Goal: Transaction & Acquisition: Obtain resource

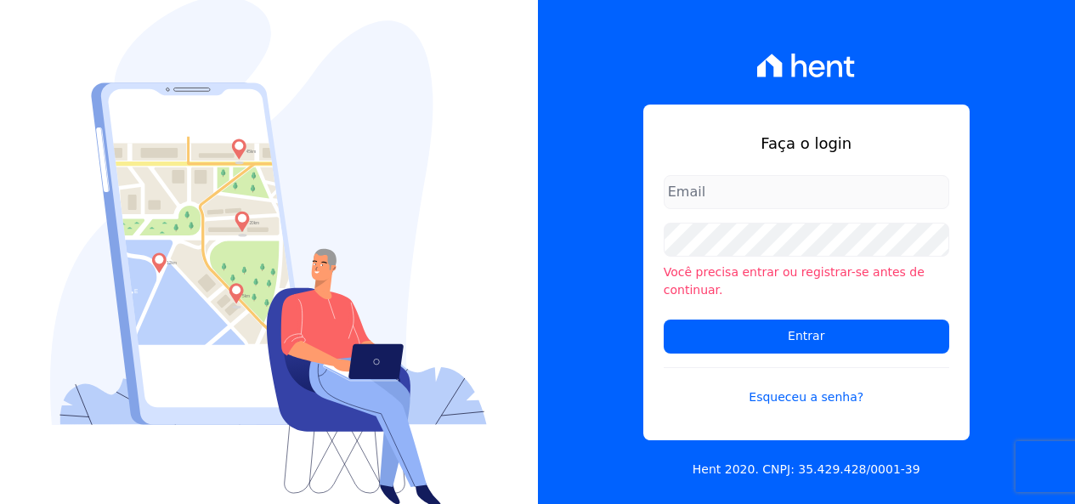
type input "[EMAIL_ADDRESS][DOMAIN_NAME]"
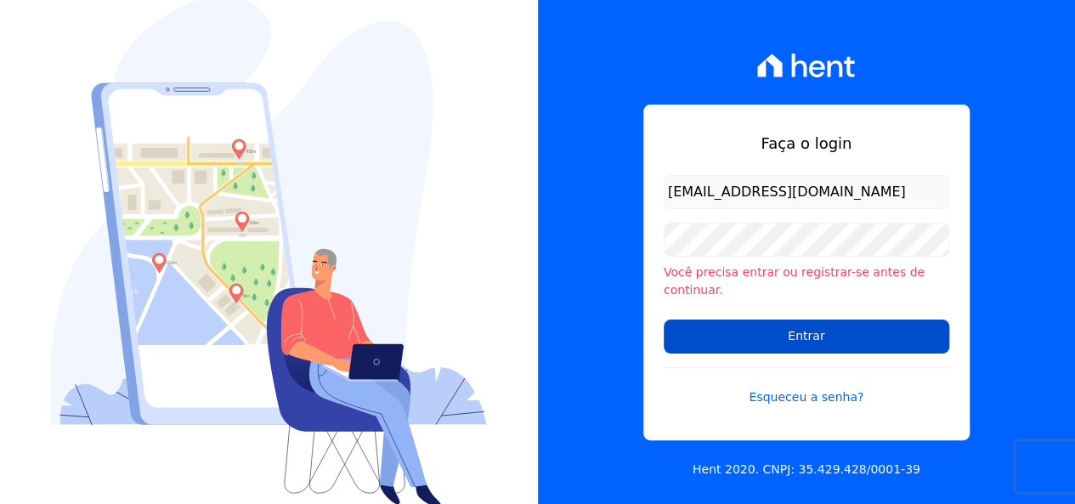
click at [770, 322] on input "Entrar" at bounding box center [805, 336] width 285 height 34
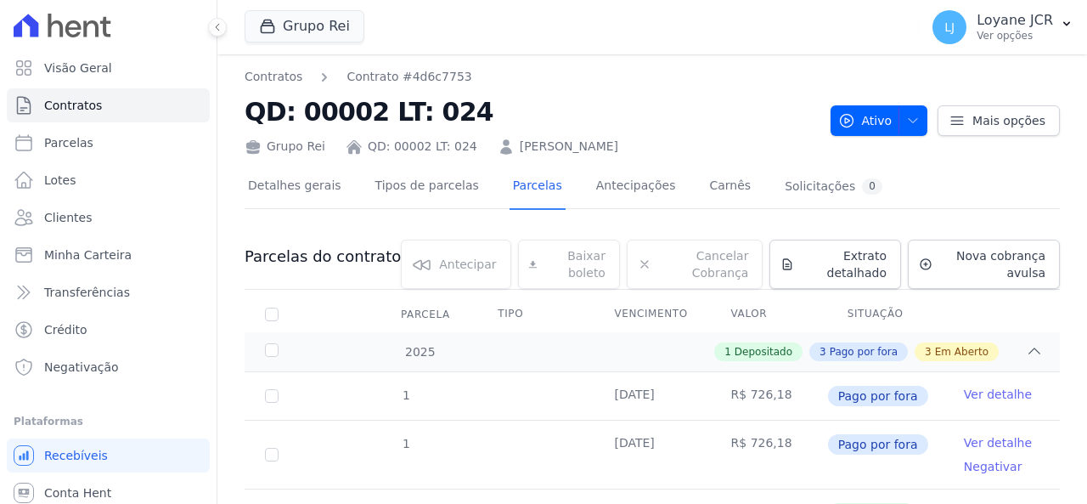
click at [649, 34] on div "Grupo Rei Você possui apenas um empreendimento Aplicar" at bounding box center [579, 27] width 668 height 56
click at [150, 203] on link "Clientes" at bounding box center [108, 217] width 203 height 34
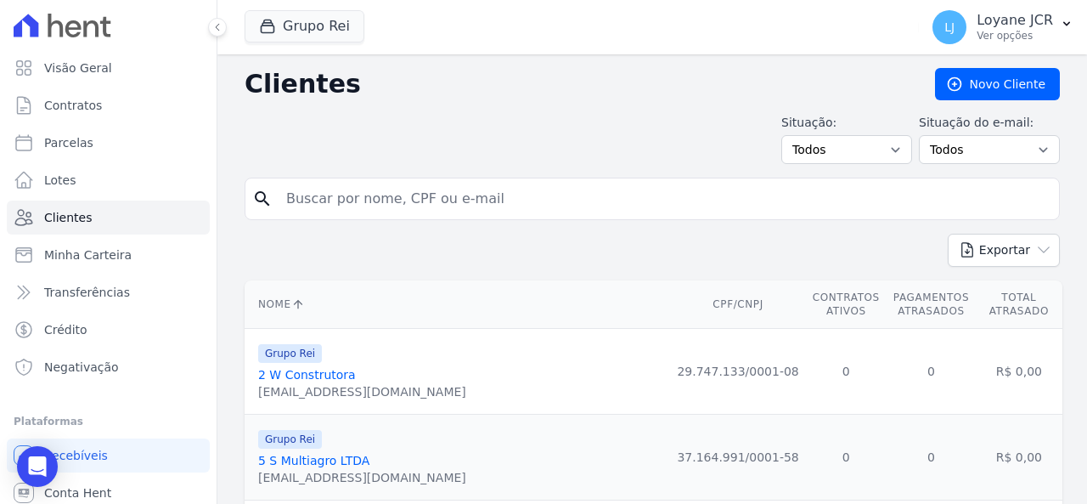
click at [482, 199] on input "search" at bounding box center [664, 199] width 776 height 34
paste input "[PERSON_NAME] [PERSON_NAME]"
type input "[PERSON_NAME] [PERSON_NAME]"
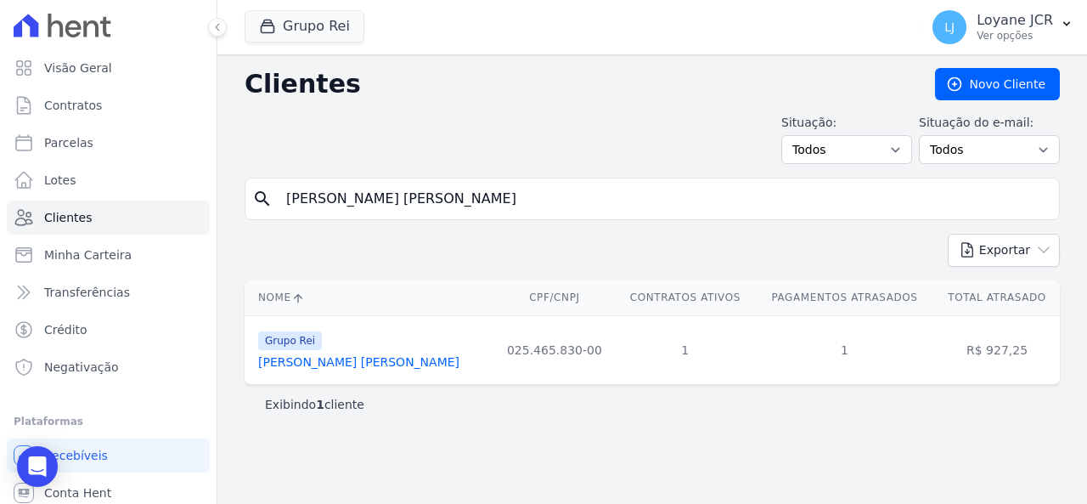
click at [345, 363] on link "[PERSON_NAME] [PERSON_NAME]" at bounding box center [358, 362] width 201 height 14
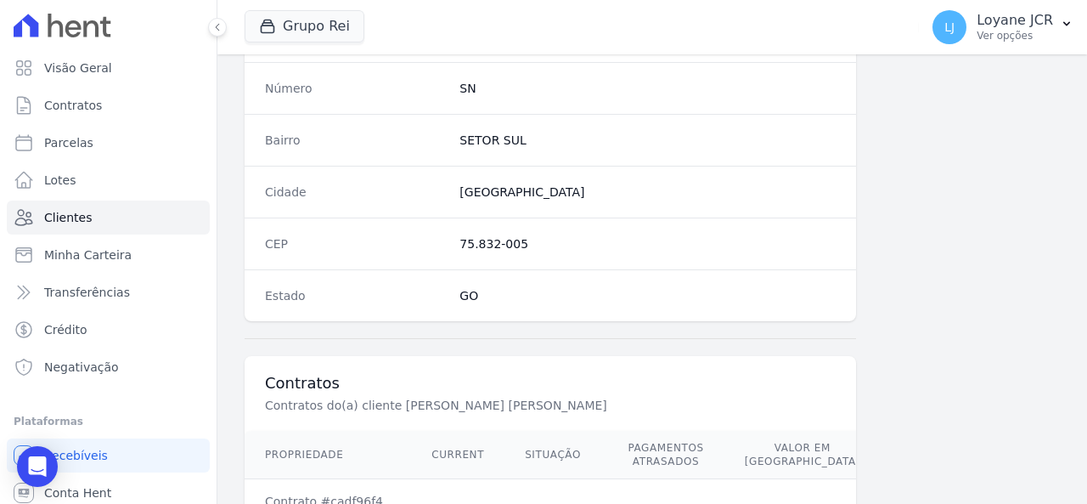
scroll to position [1169, 0]
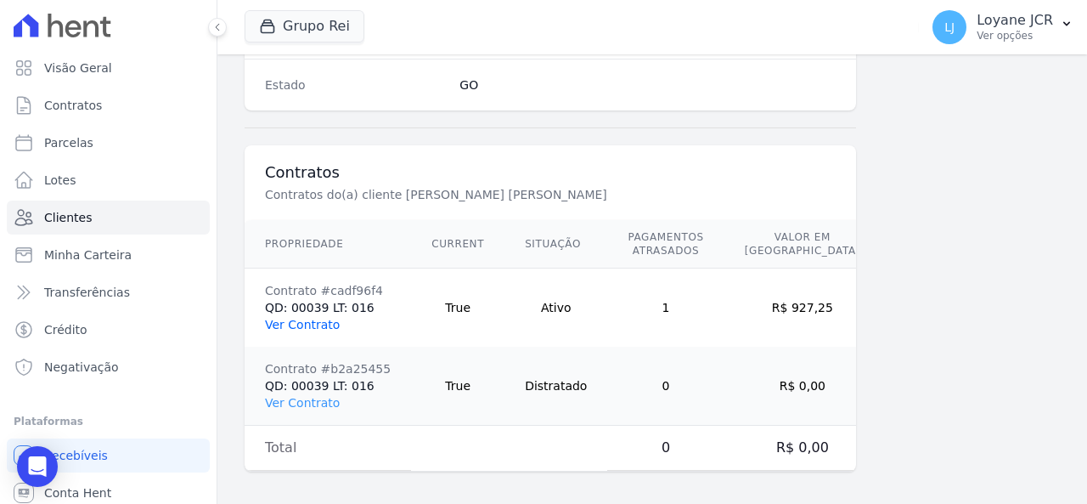
click at [318, 318] on link "Ver Contrato" at bounding box center [302, 325] width 75 height 14
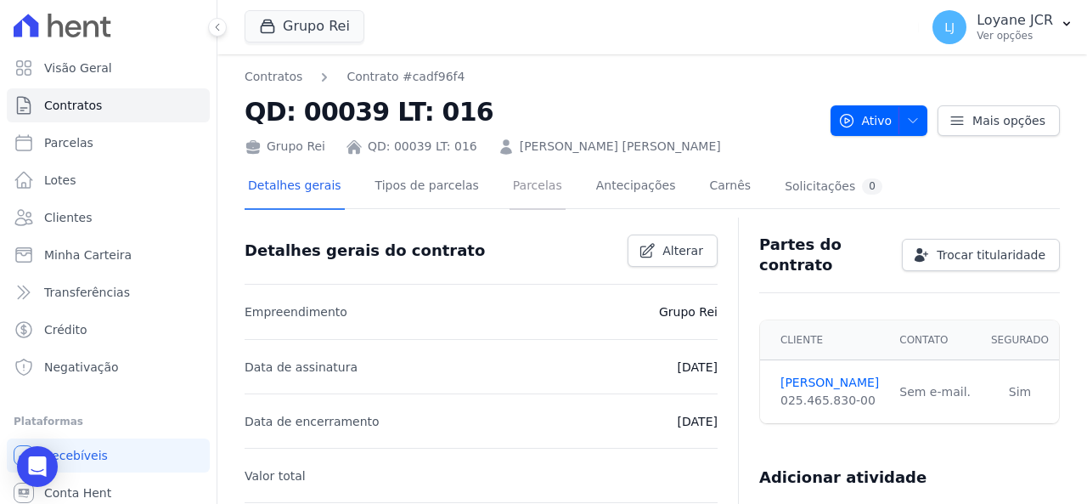
click at [513, 193] on link "Parcelas" at bounding box center [538, 187] width 56 height 45
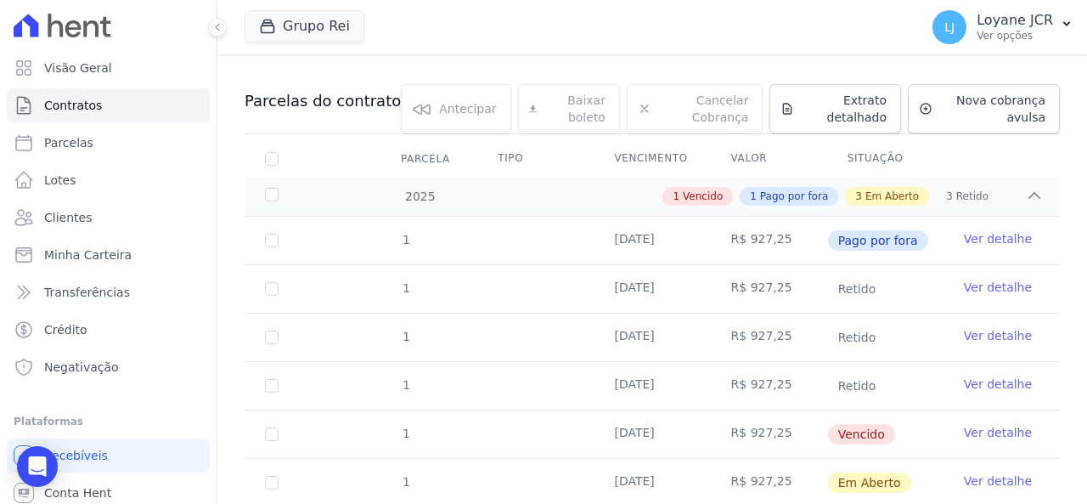
scroll to position [381, 0]
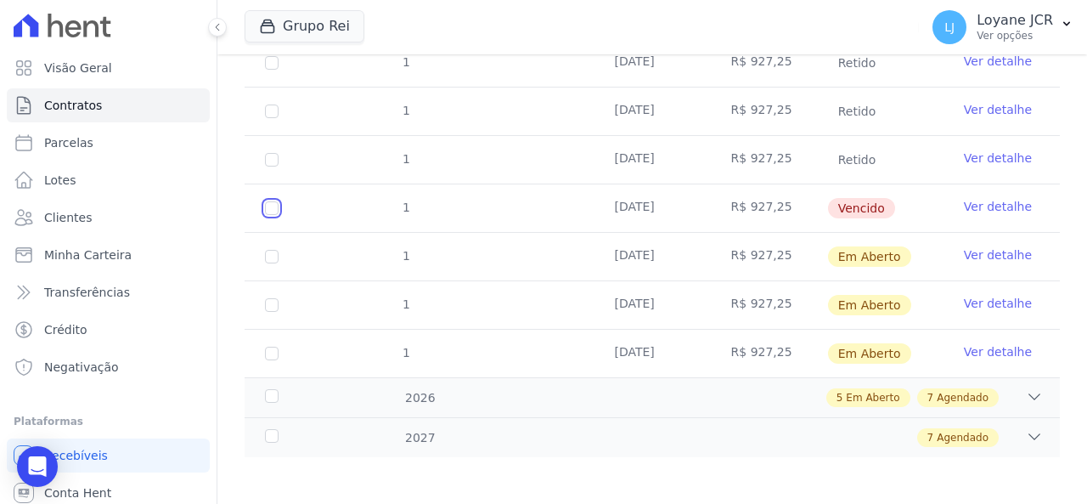
click at [274, 205] on input "checkbox" at bounding box center [272, 208] width 14 height 14
checkbox input "true"
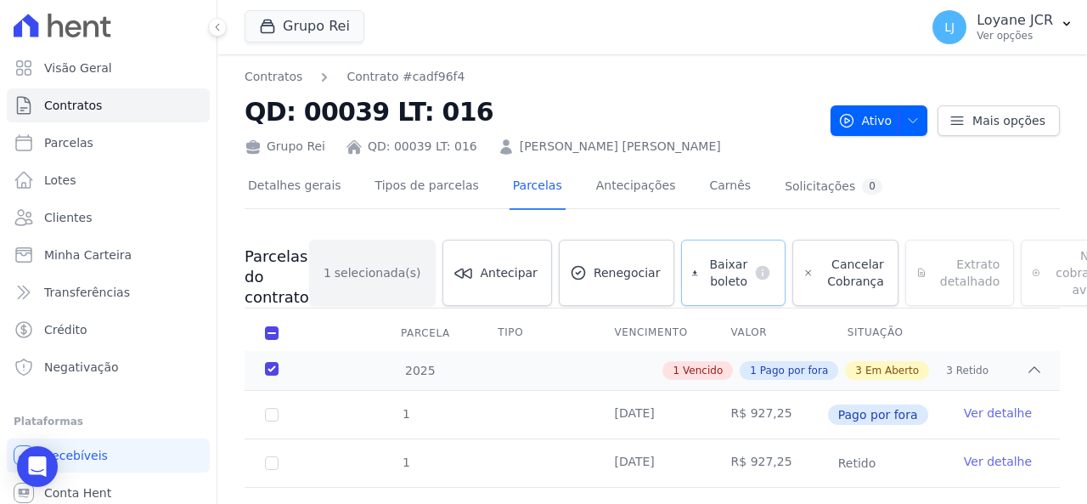
click at [705, 269] on span "Baixar boleto" at bounding box center [726, 273] width 42 height 34
